Goal: Find specific page/section: Find specific page/section

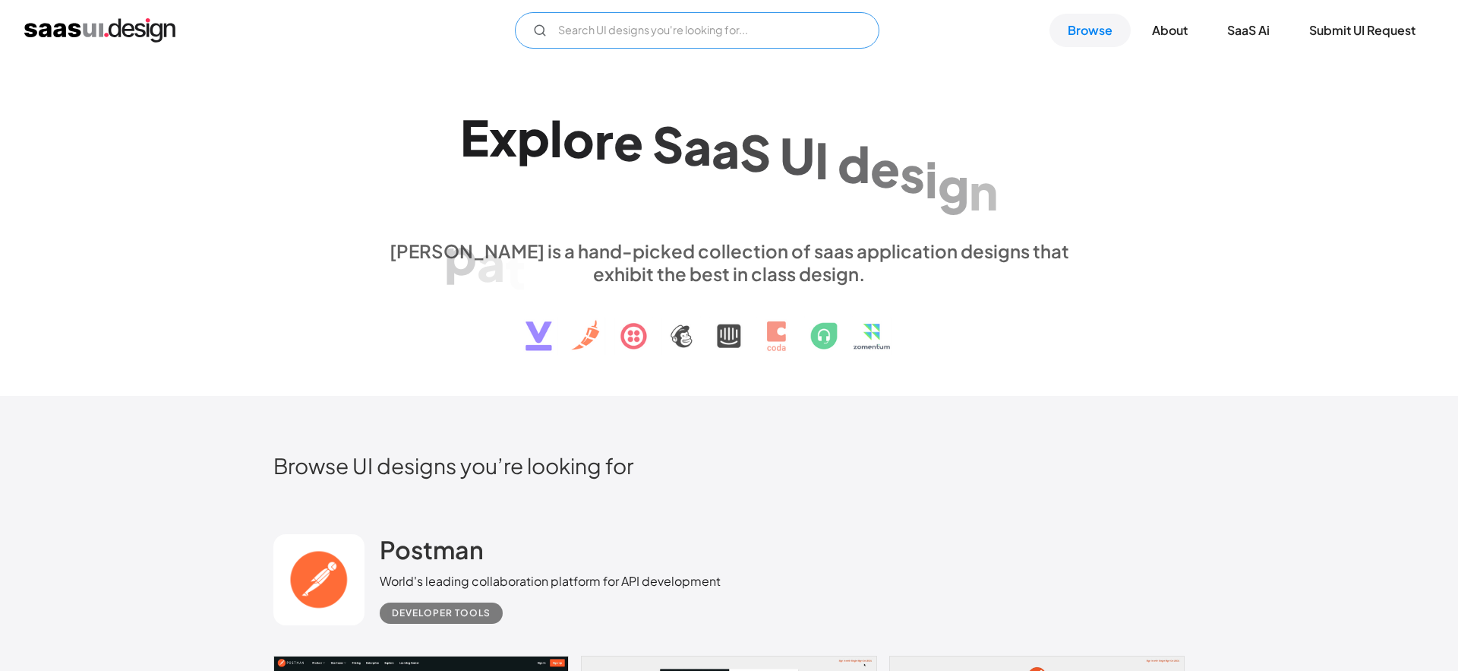
click at [700, 35] on input "Email Form" at bounding box center [697, 30] width 365 height 36
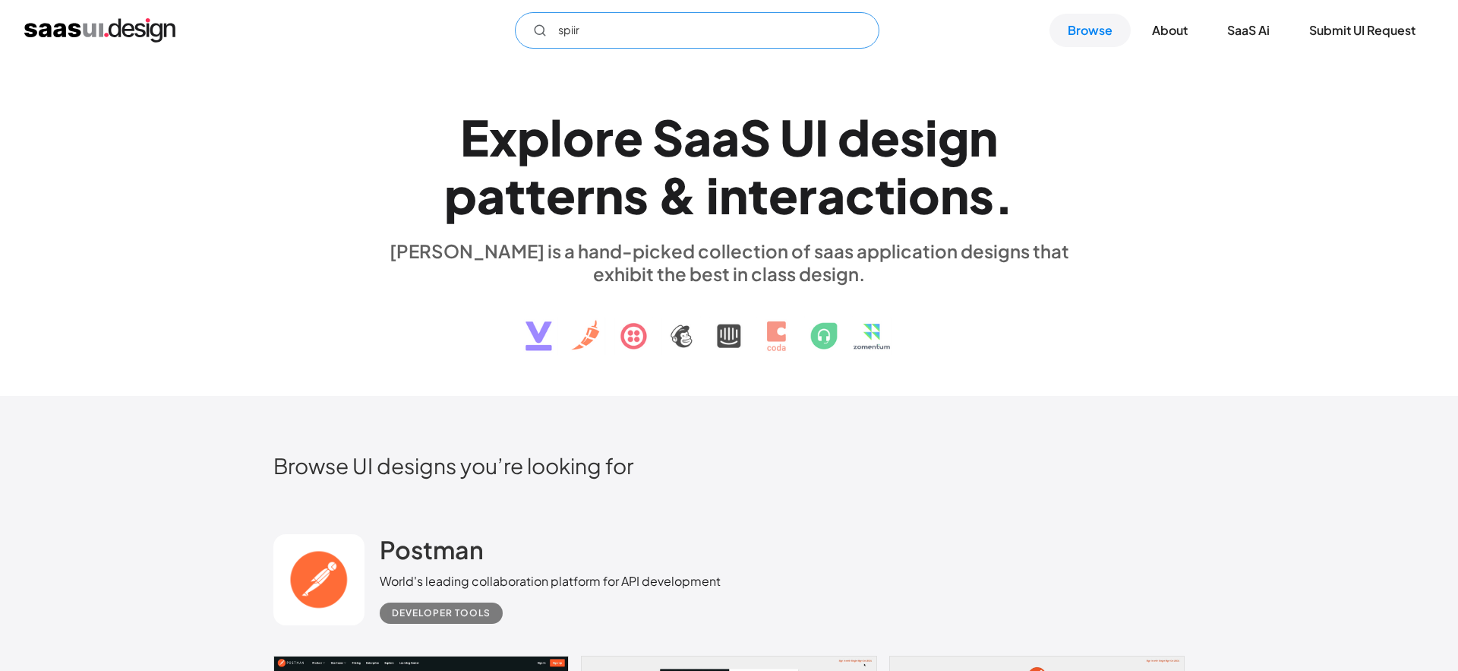
click at [656, 27] on input "spiir" at bounding box center [697, 30] width 365 height 36
type input "suggest"
click at [607, 33] on input "suggest" at bounding box center [697, 30] width 365 height 36
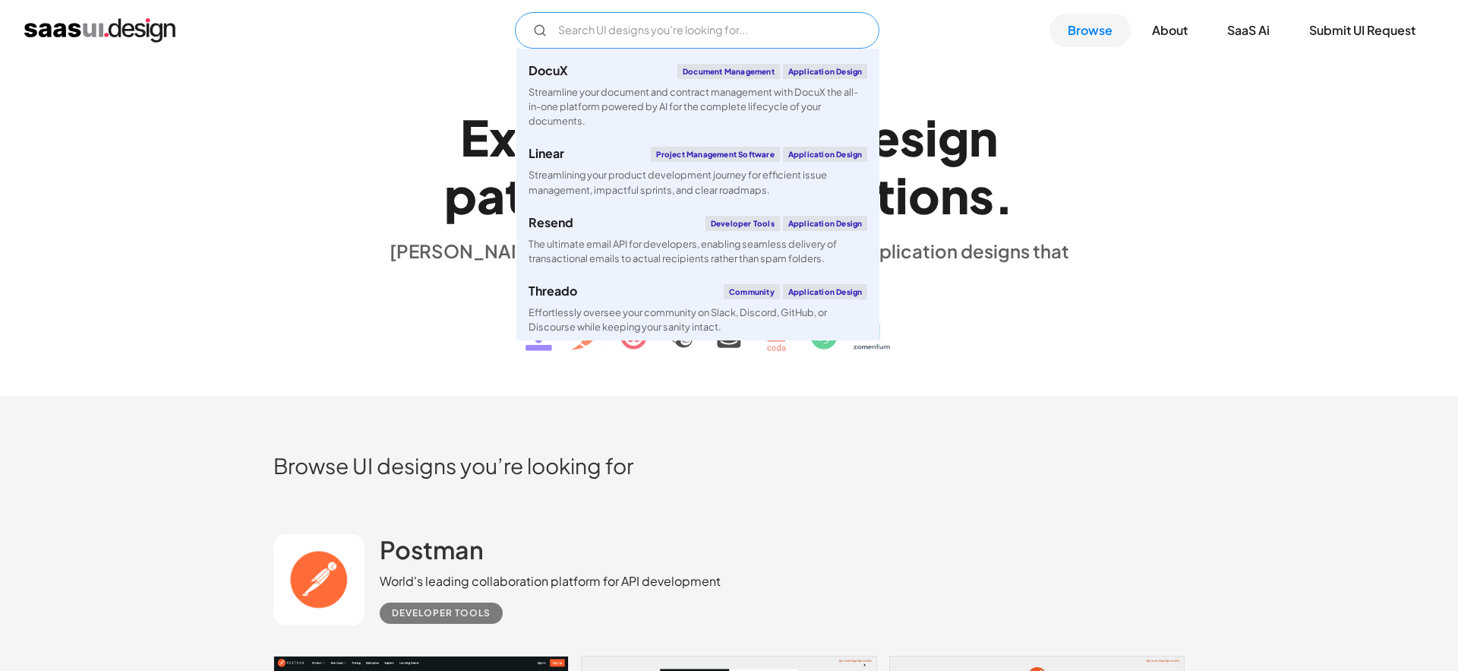
scroll to position [738, 0]
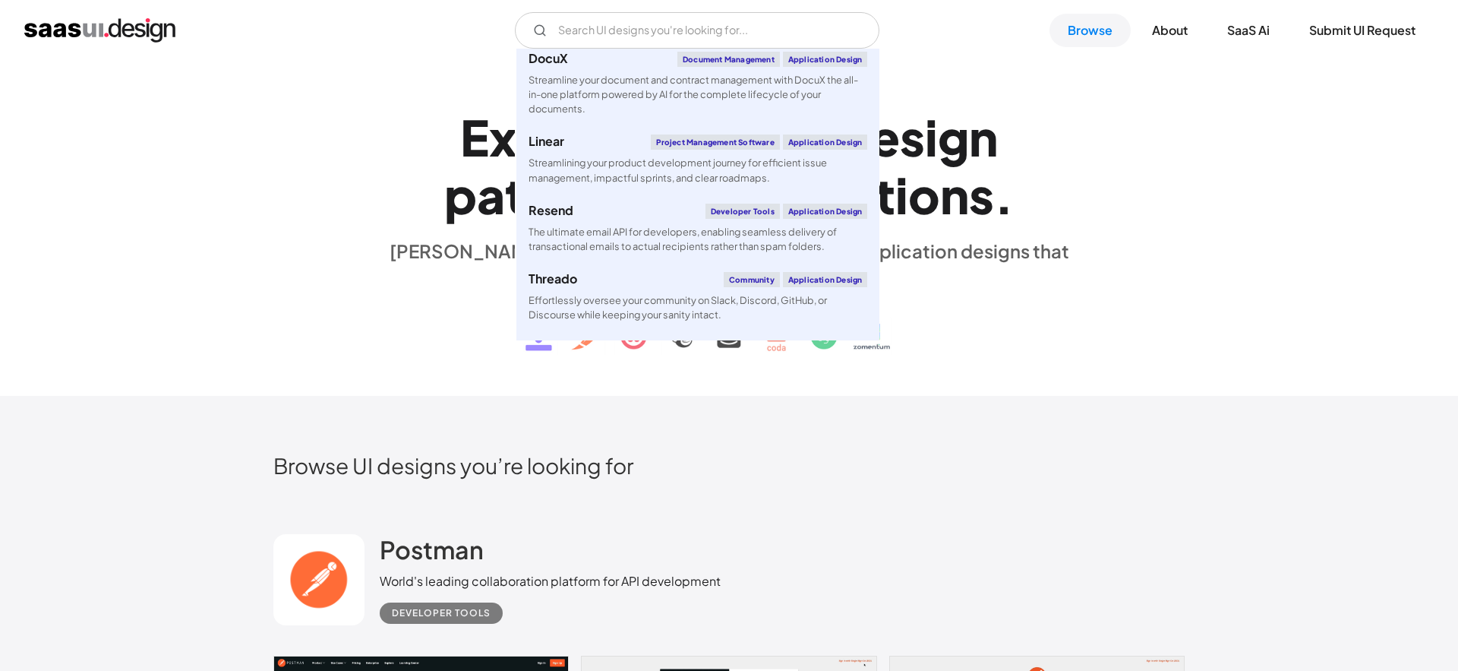
click at [1191, 173] on div "E x p l o r e S a a S U I d e s i g n p a t t e r n s & i n t e r a c t i o n s…" at bounding box center [729, 229] width 1458 height 336
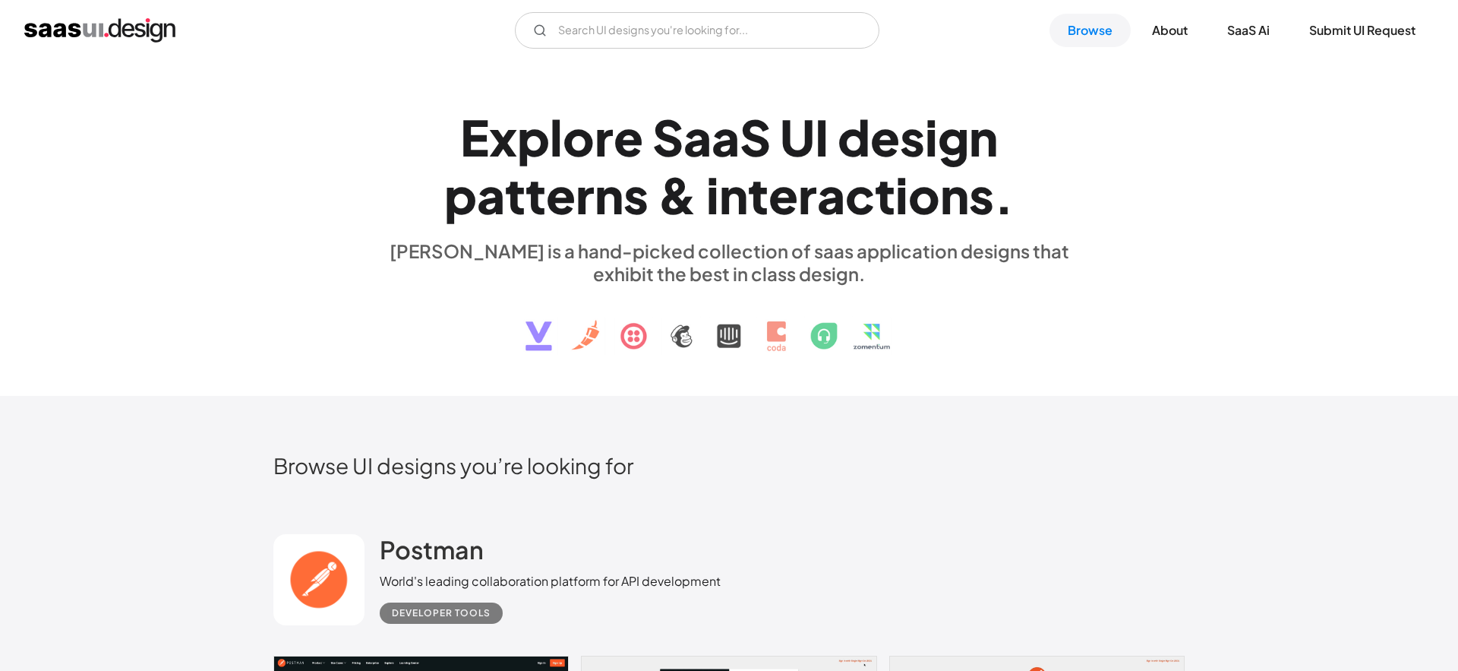
click at [1216, 182] on div "E x p l o r e S a a S U I d e s i g n p a t t e r n s & i n t e r a c t i o n s…" at bounding box center [729, 229] width 1458 height 336
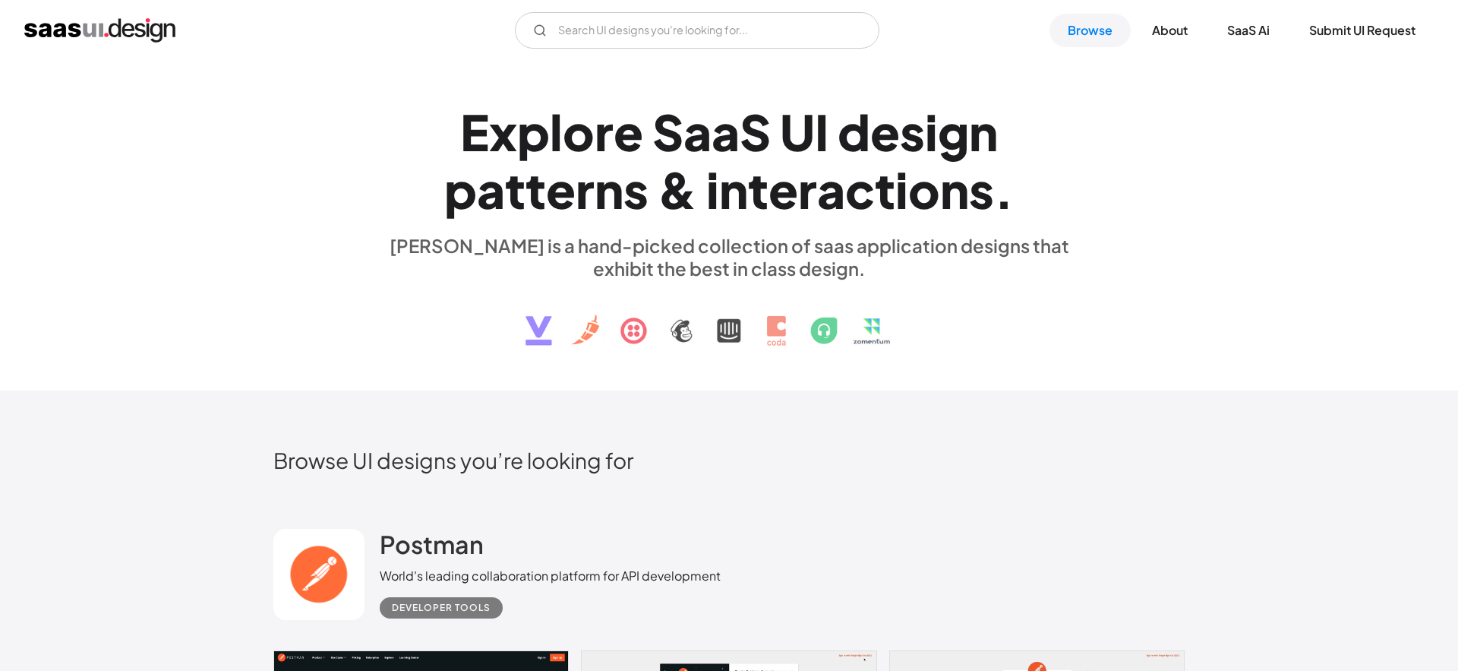
scroll to position [0, 0]
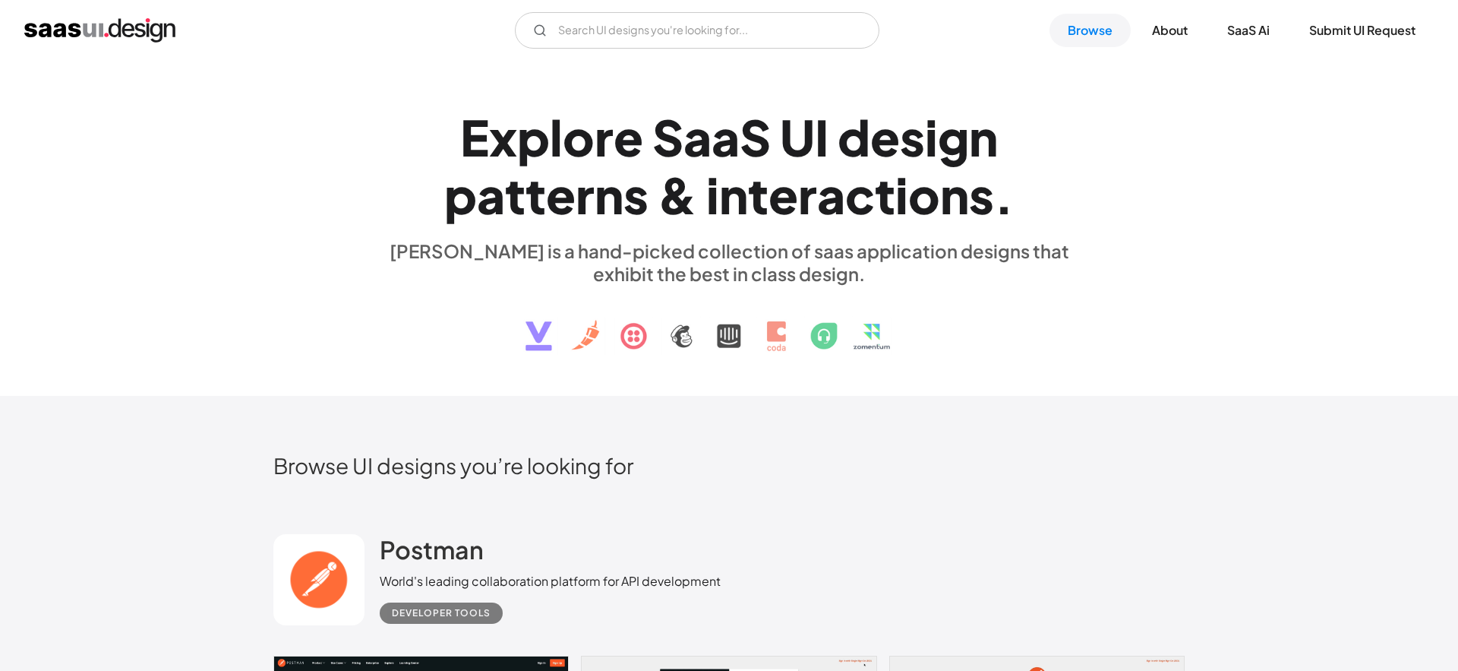
click at [1104, 300] on div "E x p l o r e S a a S U I d e s i g n p a t t e r n s & i n t e r a c t i o n s…" at bounding box center [728, 229] width 911 height 272
click at [1198, 341] on div "E x p l o r e S a a S U I d e s i g n p a t t e r n s & i n t e r a c t i o n s…" at bounding box center [729, 229] width 1458 height 336
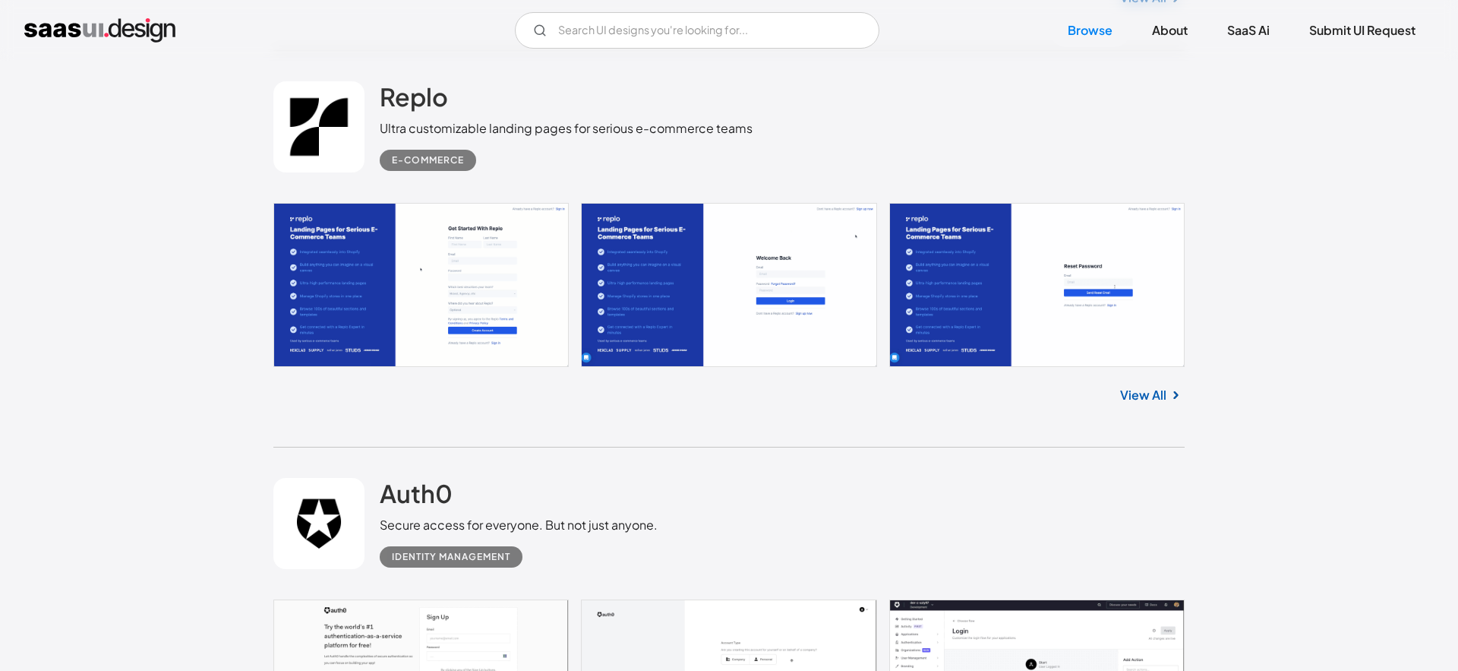
scroll to position [4419, 0]
